Goal: Task Accomplishment & Management: Manage account settings

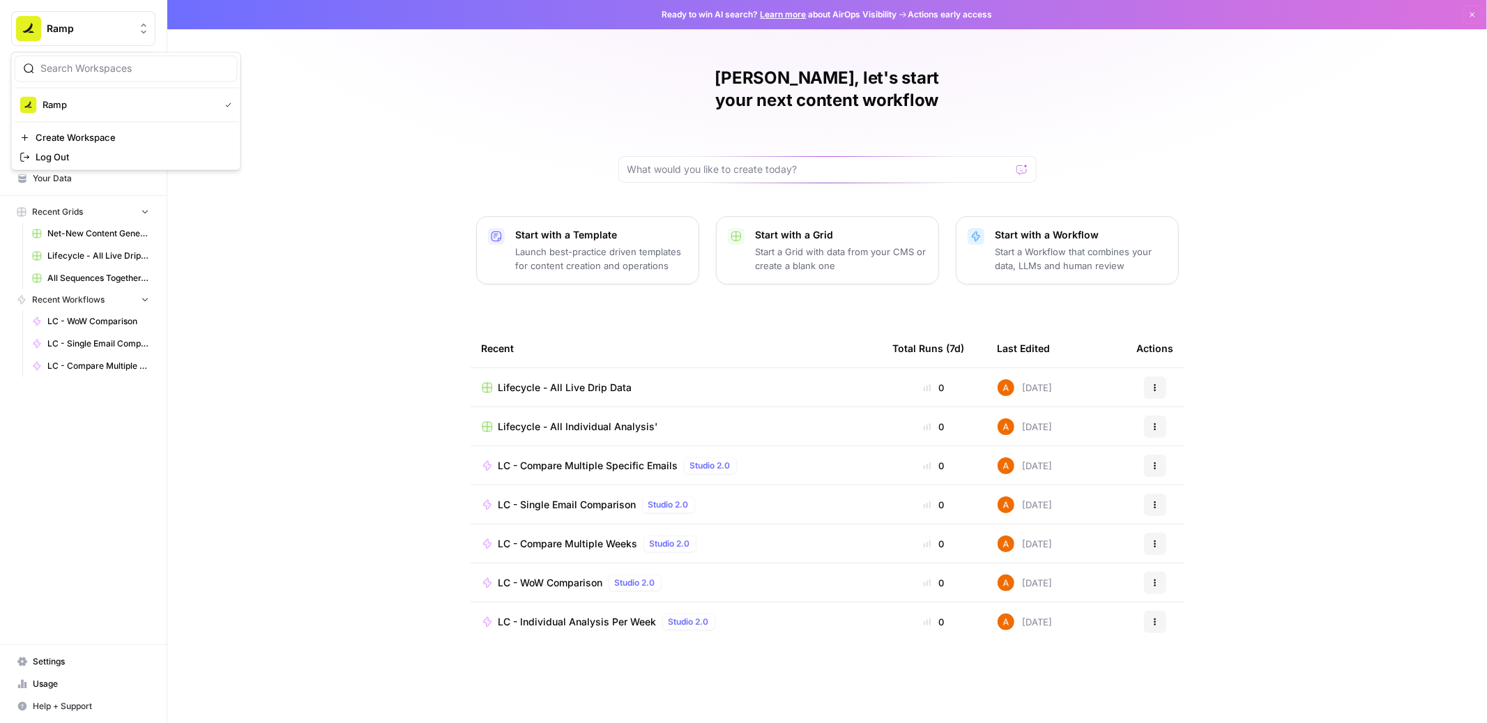
click at [79, 38] on button "Ramp" at bounding box center [83, 28] width 144 height 35
click at [71, 30] on span "Ramp" at bounding box center [89, 29] width 84 height 14
click at [61, 662] on span "Settings" at bounding box center [91, 661] width 116 height 13
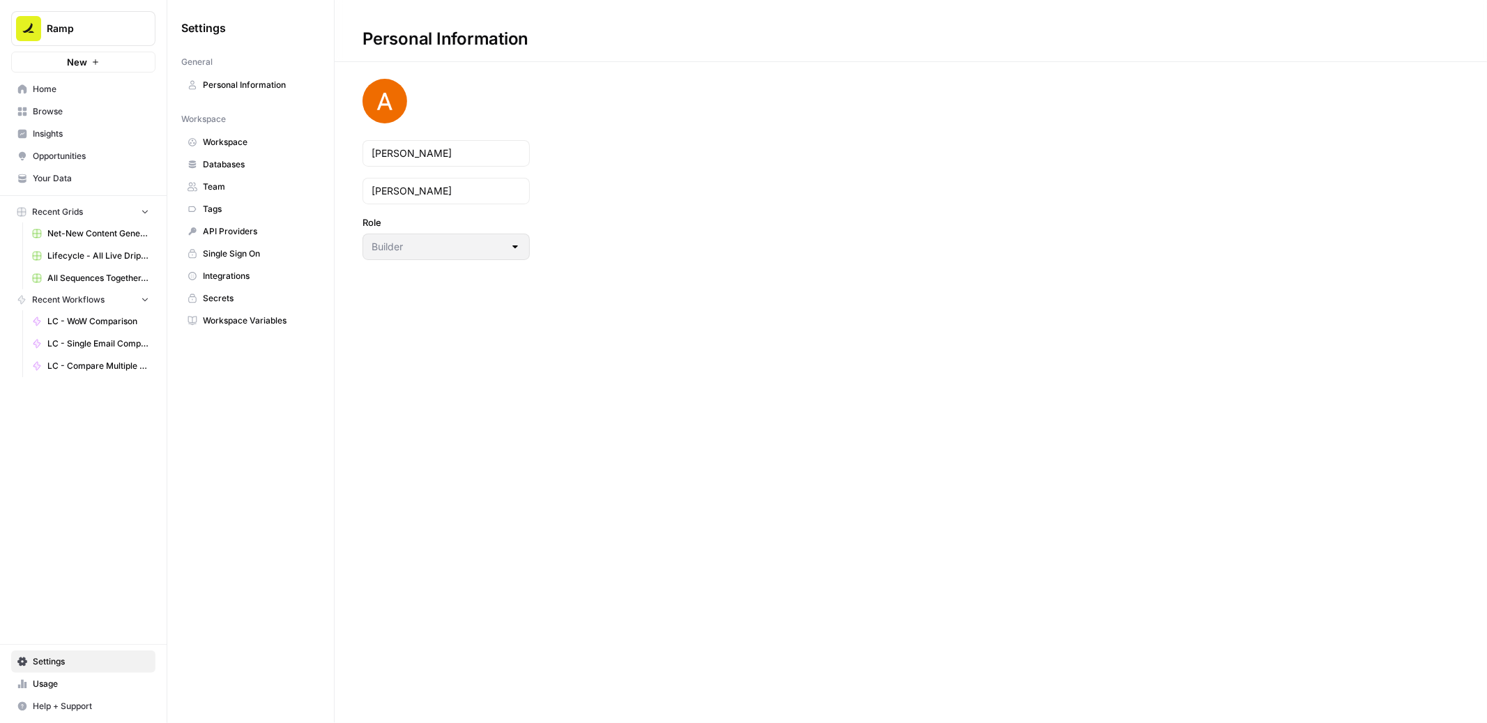
click at [227, 181] on span "Team" at bounding box center [258, 187] width 111 height 13
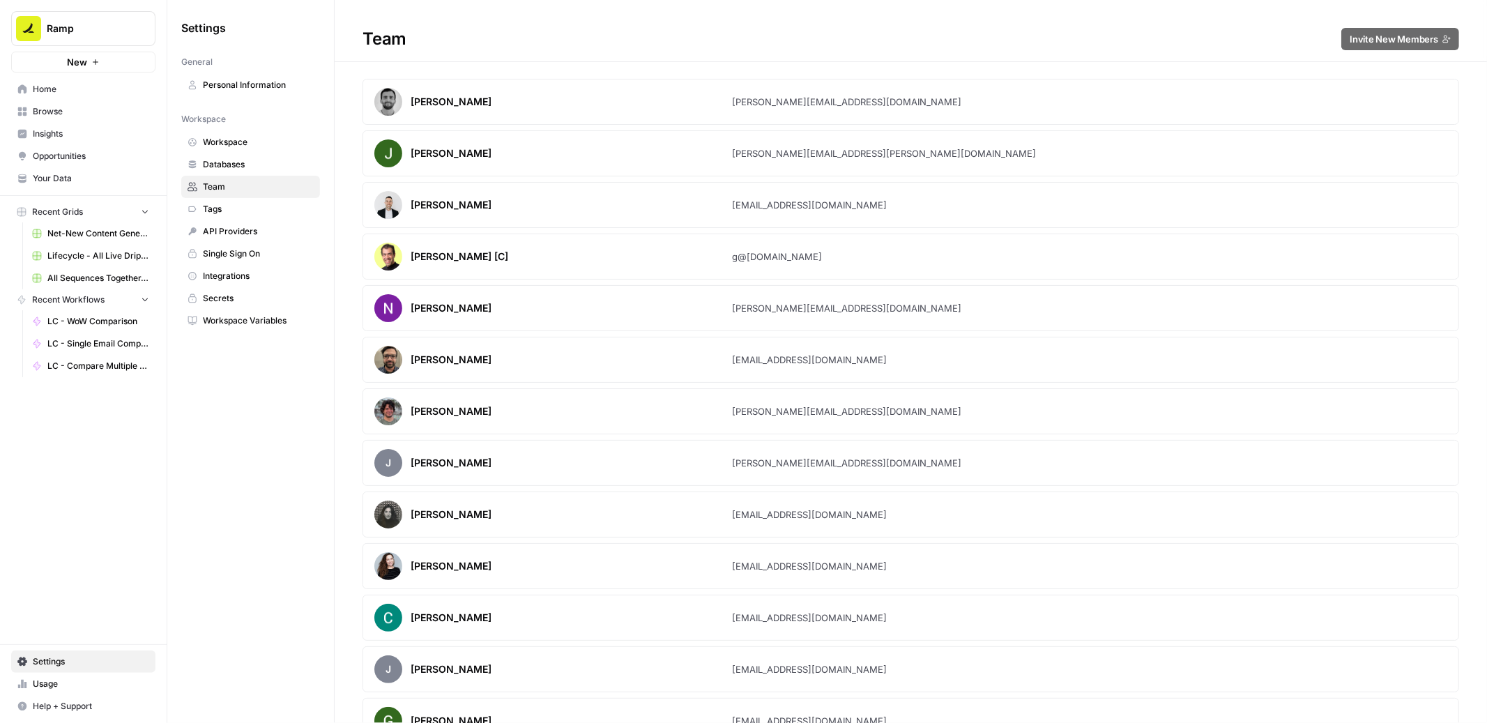
click at [227, 237] on span "API Providers" at bounding box center [258, 231] width 111 height 13
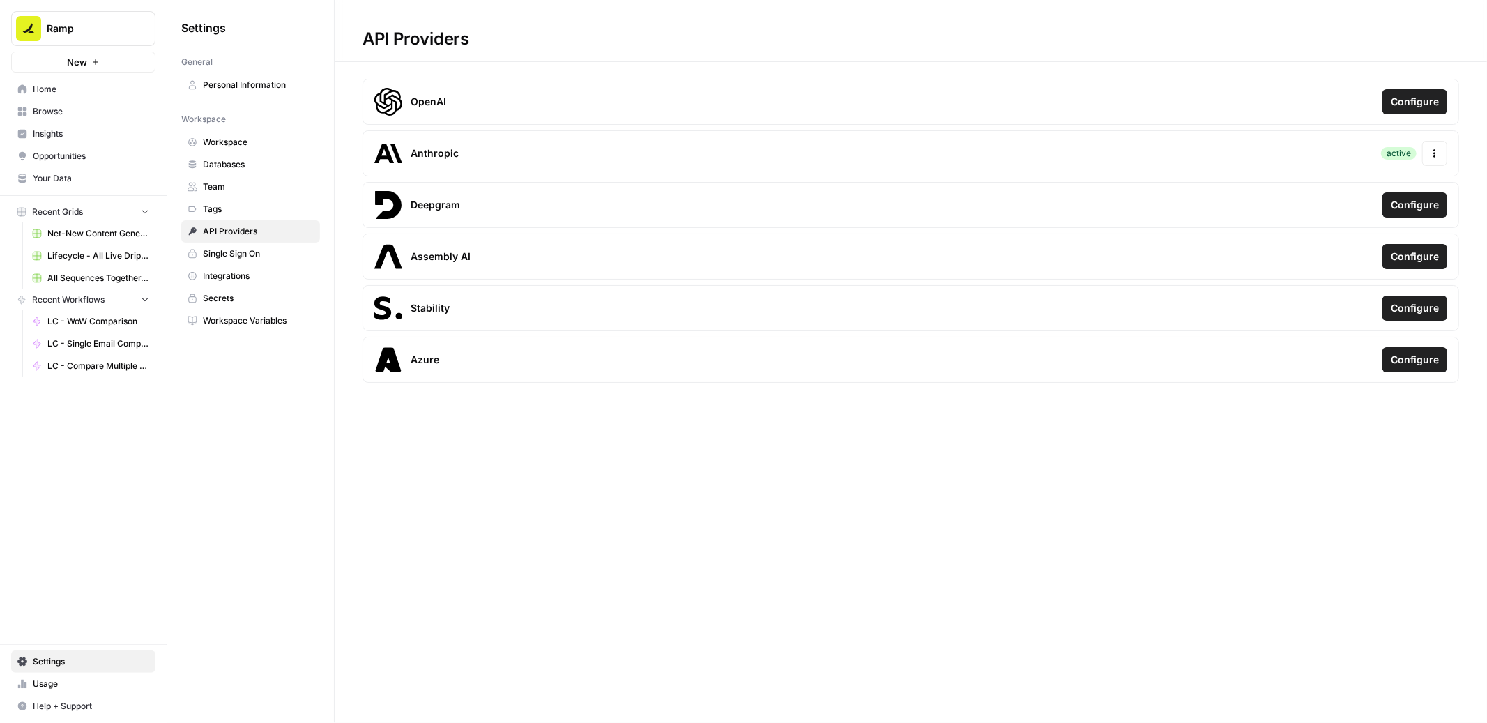
click at [221, 190] on span "Team" at bounding box center [258, 187] width 111 height 13
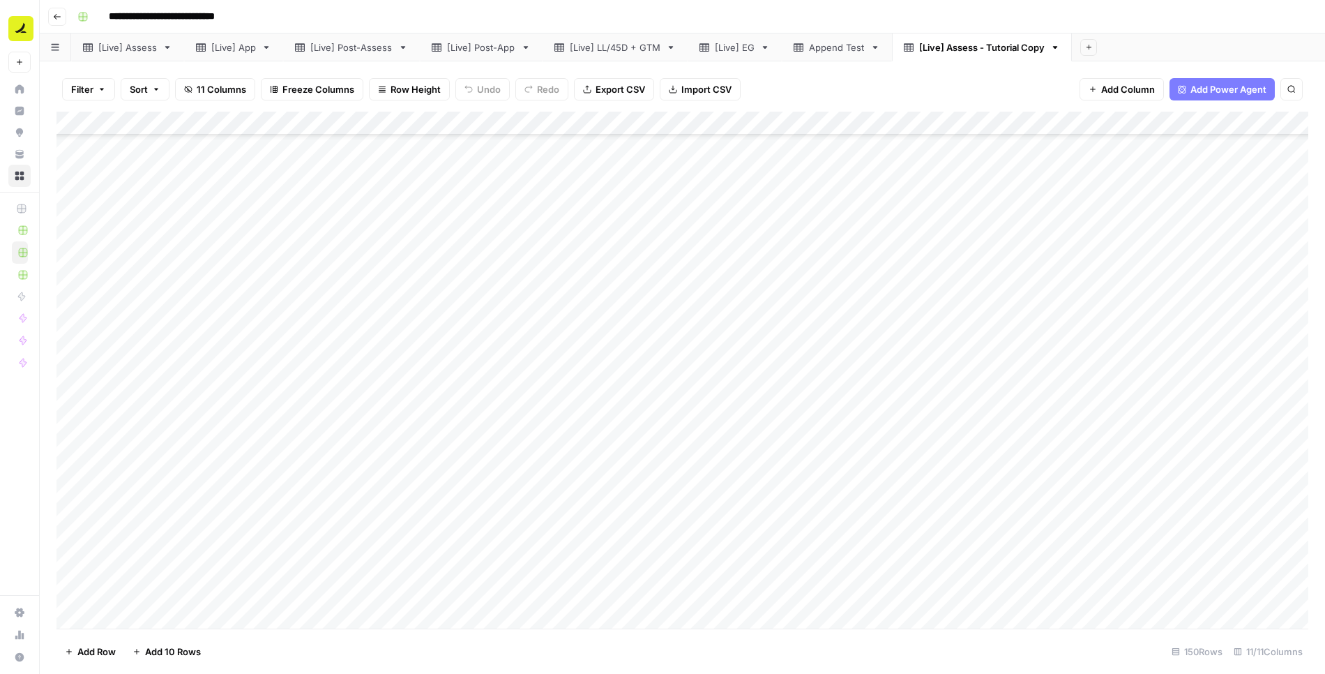
scroll to position [3083, 0]
